Goal: Task Accomplishment & Management: Manage account settings

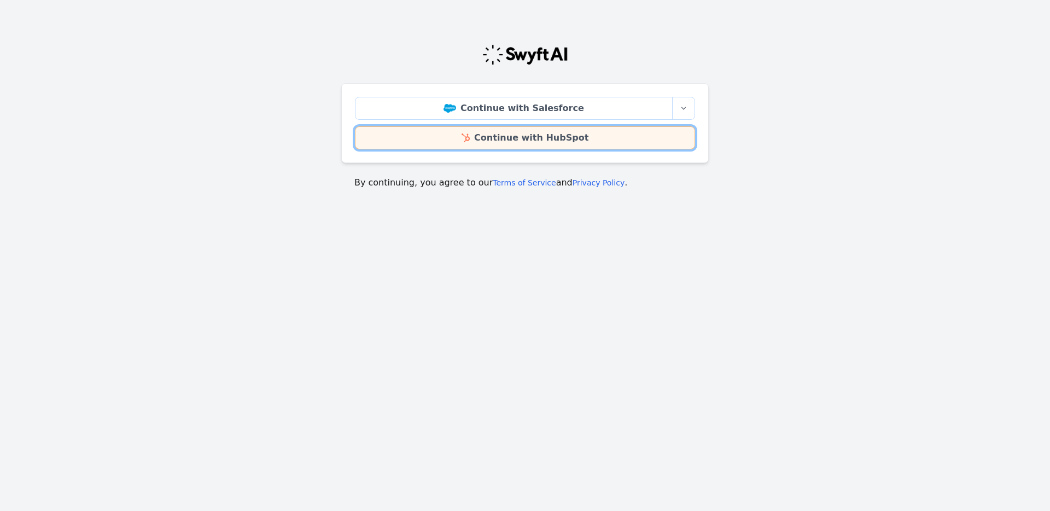
click at [541, 132] on link "Continue with HubSpot" at bounding box center [525, 137] width 340 height 23
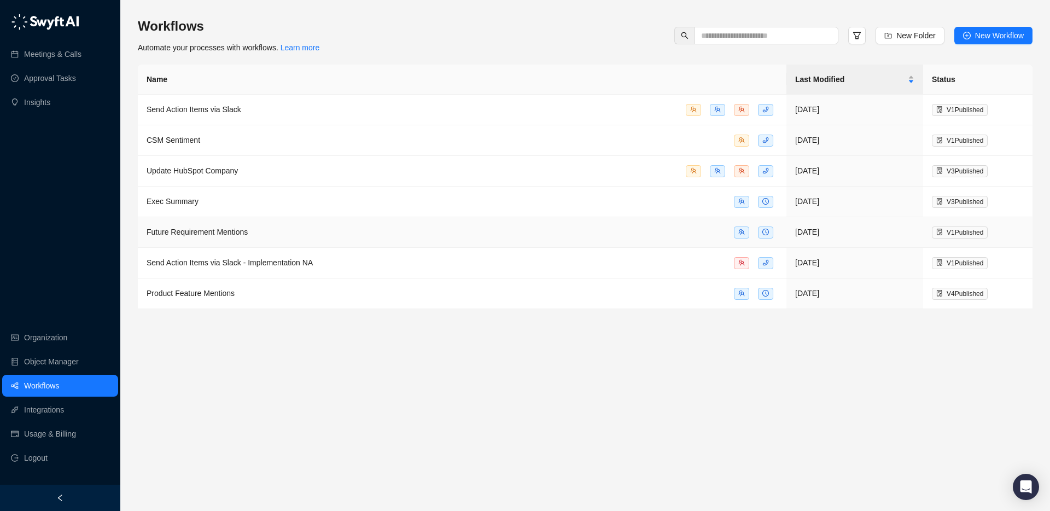
click at [202, 230] on span "Future Requirement Mentions" at bounding box center [197, 232] width 101 height 9
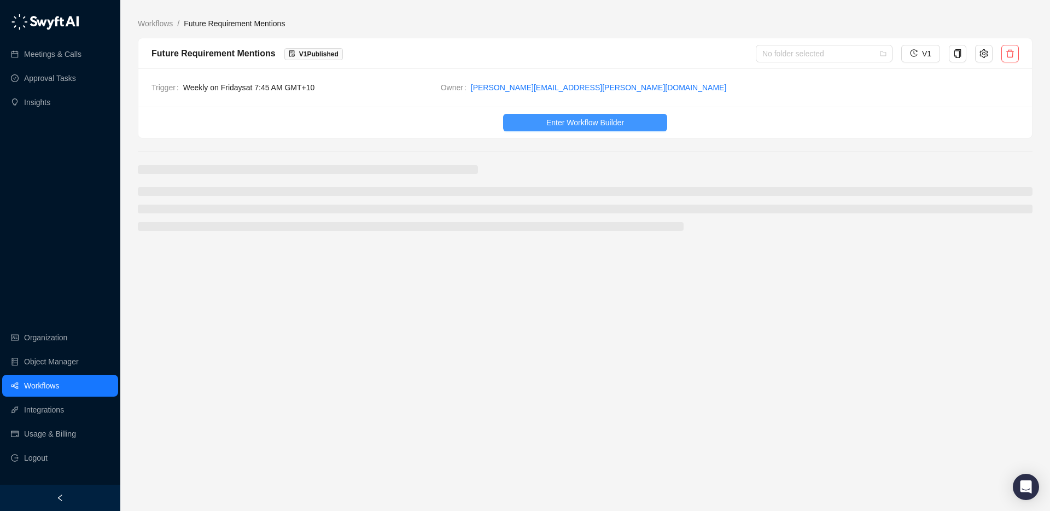
click at [555, 119] on span "Enter Workflow Builder" at bounding box center [585, 122] width 78 height 12
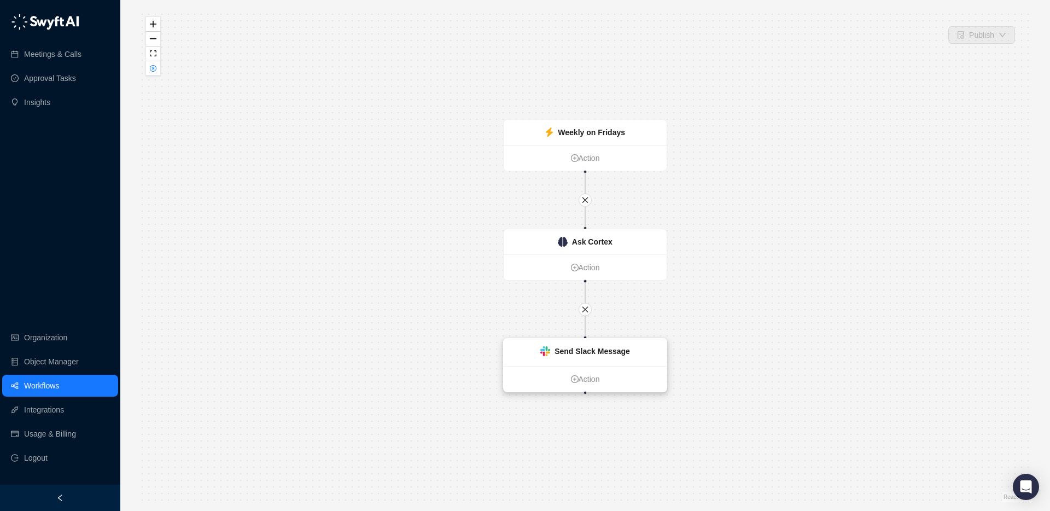
click at [603, 353] on strong "Send Slack Message" at bounding box center [592, 351] width 75 height 9
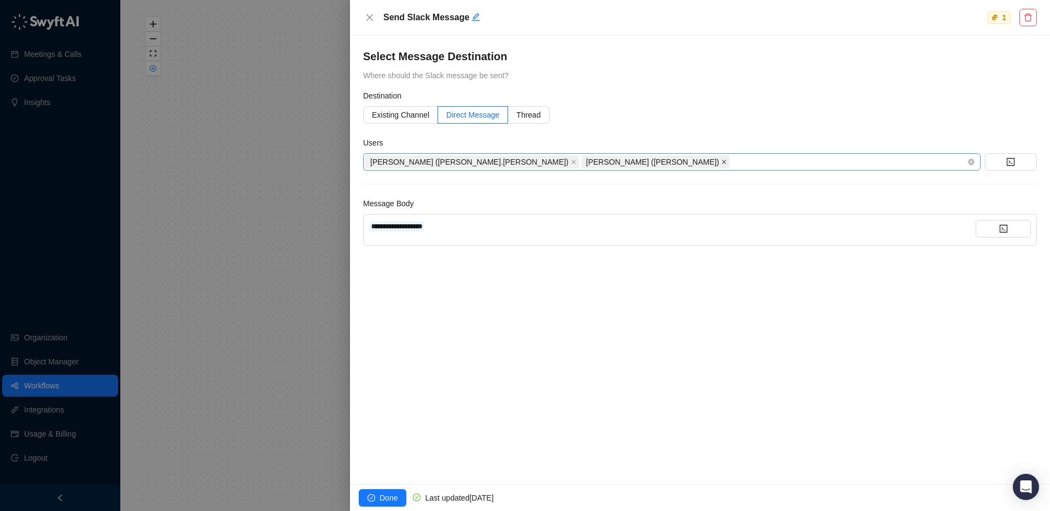
click at [721, 164] on icon "close" at bounding box center [723, 161] width 5 height 5
click at [375, 498] on button "Done" at bounding box center [383, 498] width 48 height 18
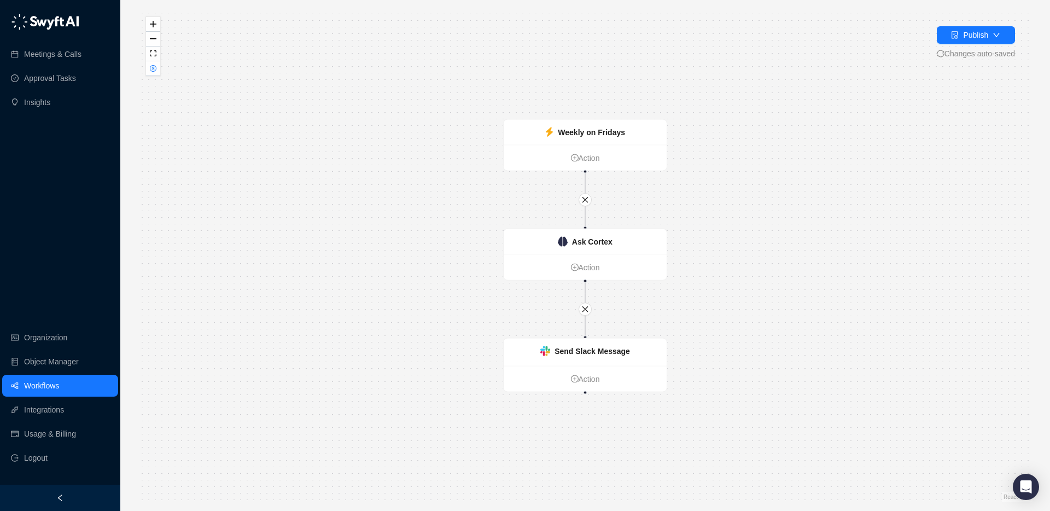
click at [59, 392] on link "Workflows" at bounding box center [41, 386] width 35 height 22
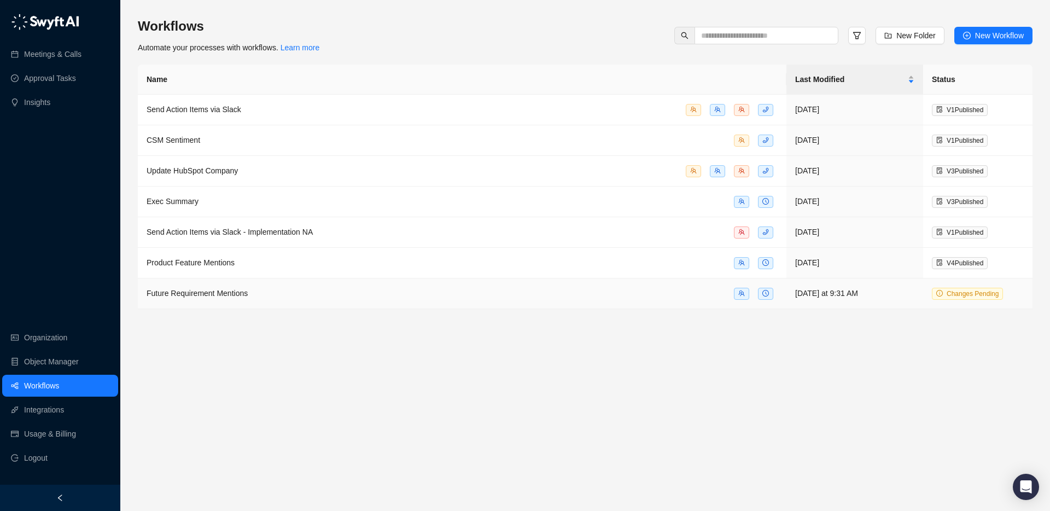
click at [234, 296] on div "Future Requirement Mentions" at bounding box center [197, 293] width 101 height 12
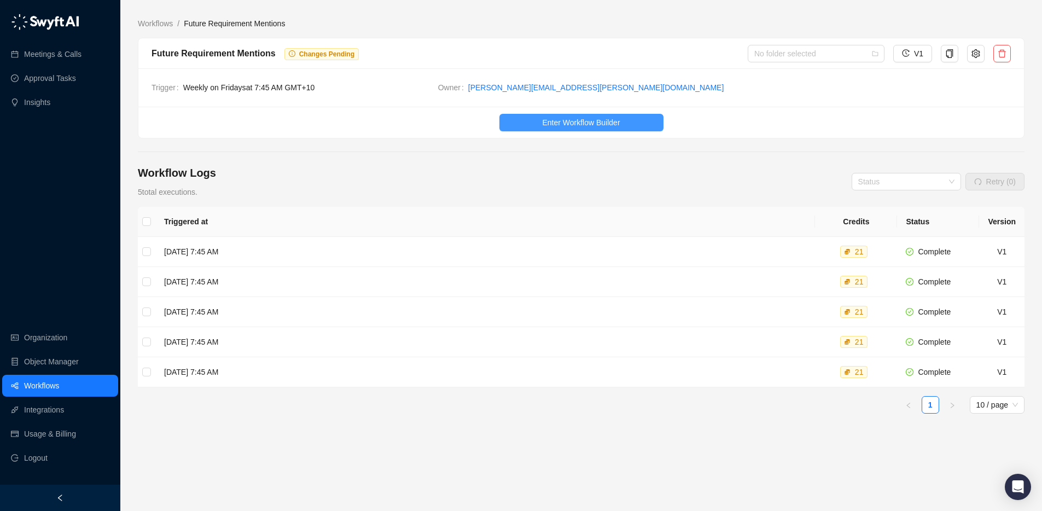
click at [570, 127] on span "Enter Workflow Builder" at bounding box center [581, 122] width 78 height 12
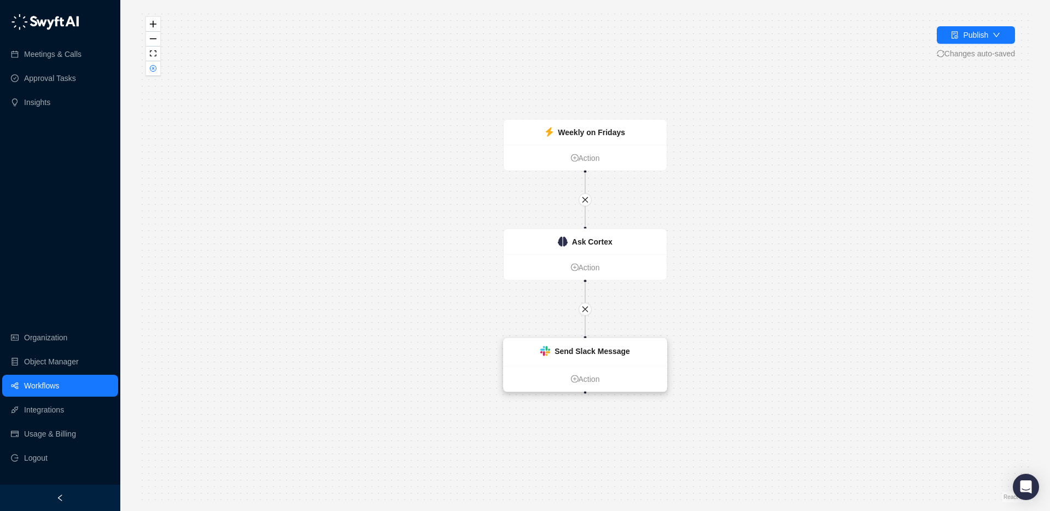
click at [611, 351] on strong "Send Slack Message" at bounding box center [592, 351] width 75 height 9
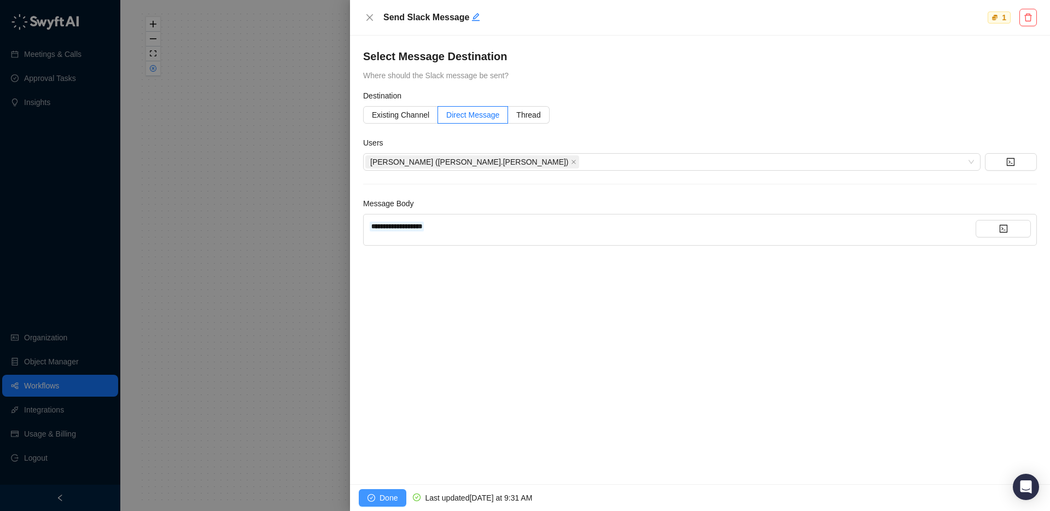
click at [382, 489] on button "Done" at bounding box center [383, 498] width 48 height 18
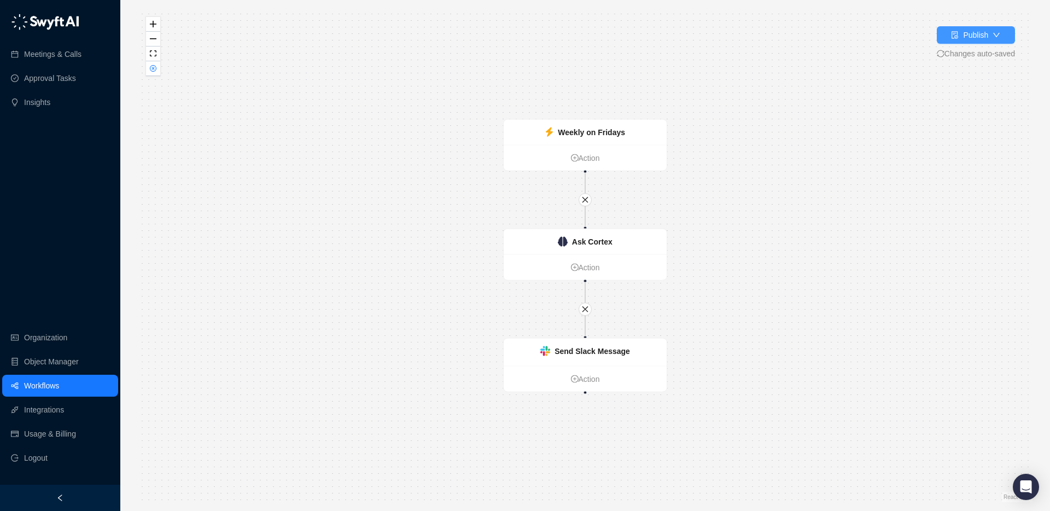
click at [972, 36] on div "Publish" at bounding box center [975, 35] width 25 height 12
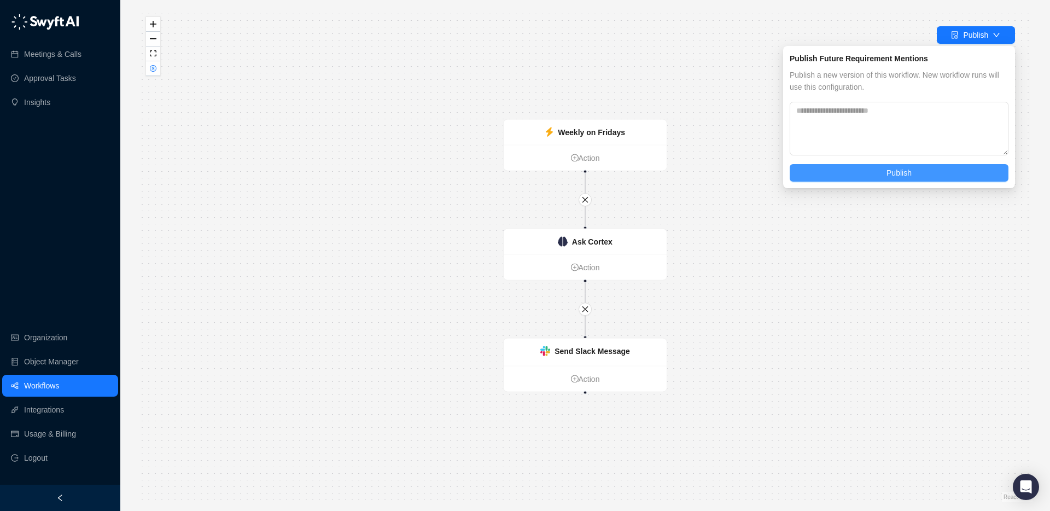
click at [889, 171] on span "Publish" at bounding box center [899, 173] width 25 height 12
